Goal: Information Seeking & Learning: Learn about a topic

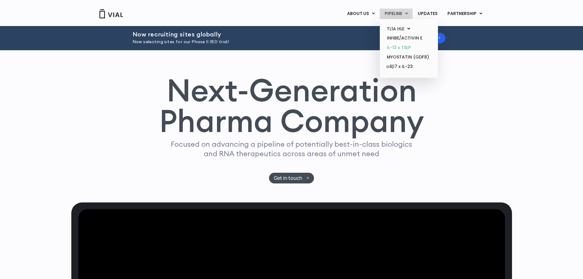
click at [405, 50] on link "IL-13 x TSLP" at bounding box center [409, 47] width 54 height 9
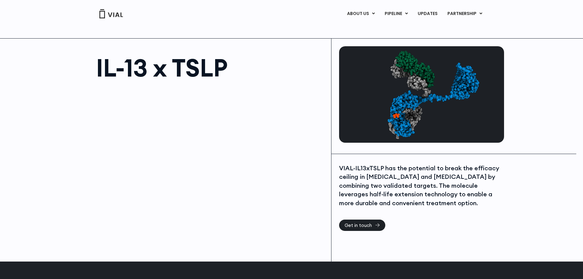
click at [541, 20] on div "ABOUT US ABOUT US CAREERS CONTACT US PIPELINE TL1A HLE PHASE 2 INHBE/ACTIVIN E …" at bounding box center [291, 13] width 583 height 26
click at [454, 205] on div "VIAL-IL13xTSLP has the potential to break the efficacy ceiling in asthma and at…" at bounding box center [420, 186] width 163 height 44
click at [454, 204] on div "VIAL-IL13xTSLP has the potential to break the efficacy ceiling in asthma and at…" at bounding box center [420, 186] width 163 height 44
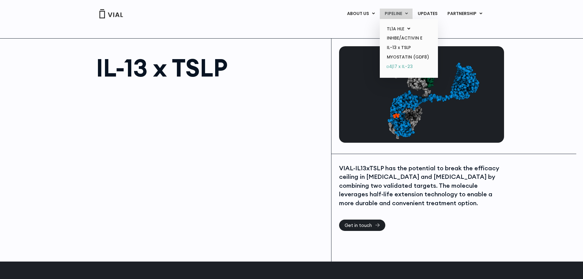
click at [406, 63] on link "α4β7 x IL-23" at bounding box center [409, 67] width 54 height 10
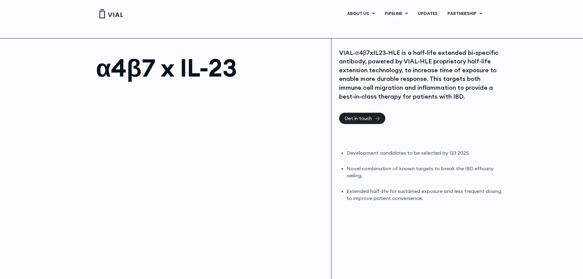
click at [499, 86] on div "VIAL-α4β7xIL23-HLE is a half-life extended bi-specific antibody, powered by VIA…" at bounding box center [420, 74] width 163 height 53
click at [503, 64] on div "VIAL-α4β7xIL23-HLE is a half-life extended bi-specific antibody, powered by VIA…" at bounding box center [421, 178] width 180 height 279
